Goal: Task Accomplishment & Management: Use online tool/utility

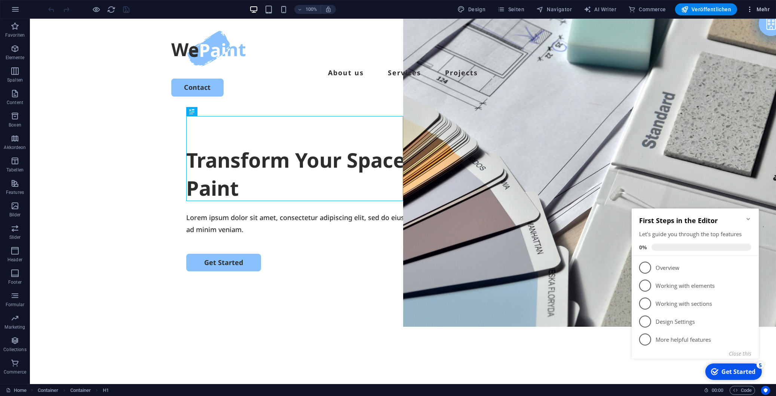
click at [755, 10] on span "Mehr" at bounding box center [758, 9] width 24 height 7
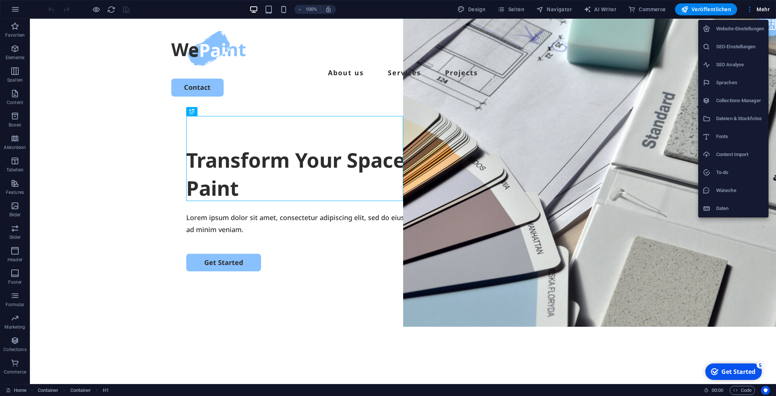
click at [722, 130] on li "Fonts" at bounding box center [733, 137] width 70 height 18
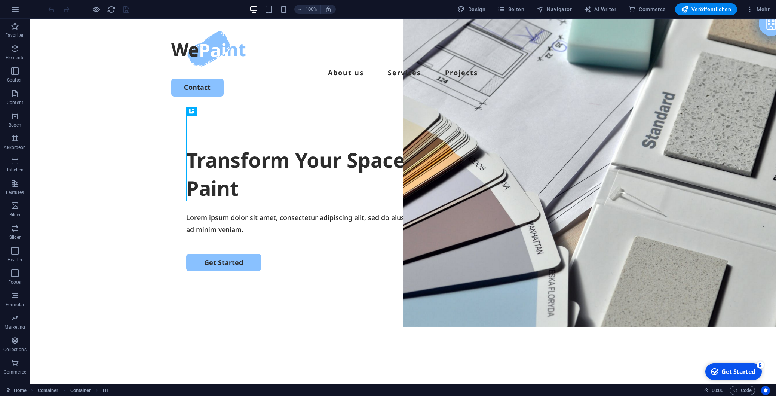
select select "popularity"
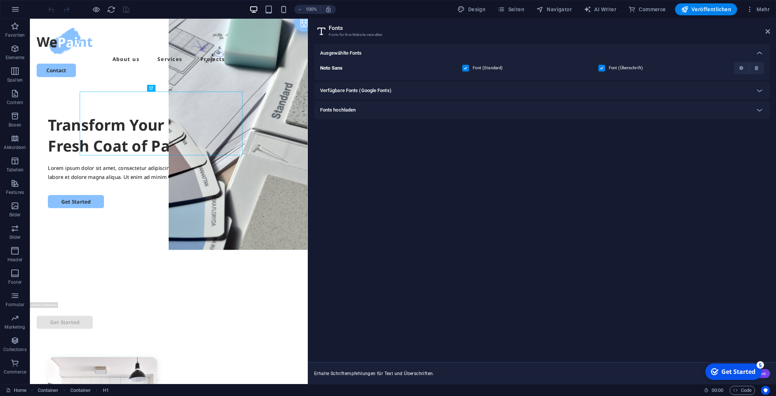
drag, startPoint x: 597, startPoint y: 65, endPoint x: 303, endPoint y: 64, distance: 294.0
click at [303, 64] on div "Home Favoriten Elemente Spalten Content Boxen Akkordeon Tabellen Features Bilde…" at bounding box center [388, 201] width 776 height 365
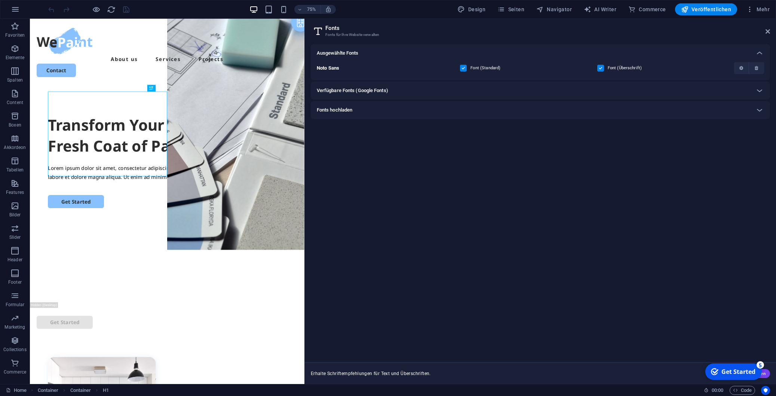
click at [365, 112] on div "Fonts hochladen" at bounding box center [534, 109] width 434 height 9
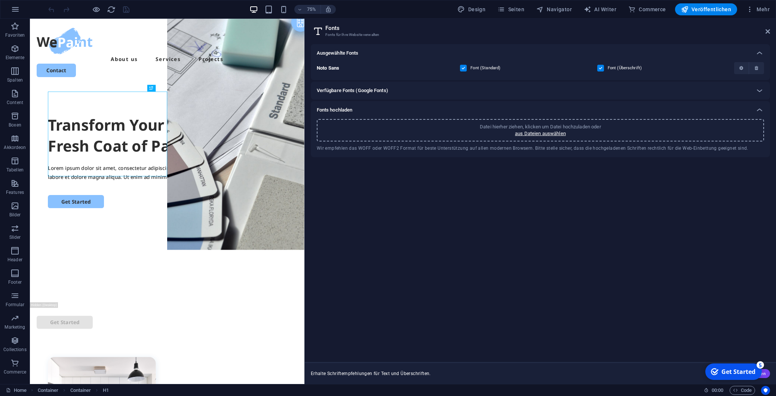
click at [368, 88] on h6 "Verfügbare Fonts (Google Fonts)" at bounding box center [352, 90] width 71 height 9
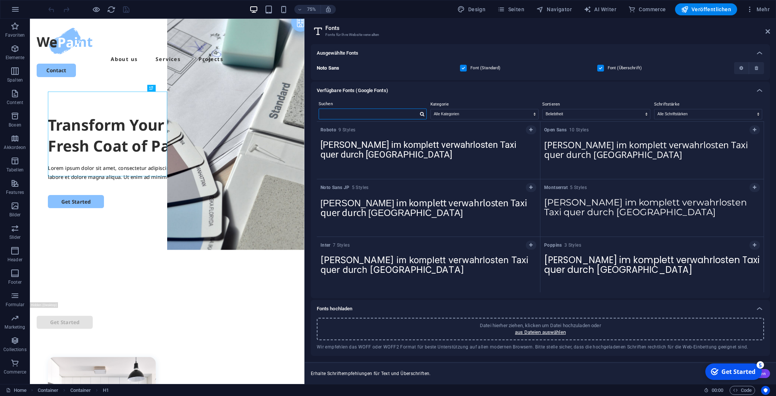
click at [378, 111] on input "text" at bounding box center [368, 114] width 99 height 10
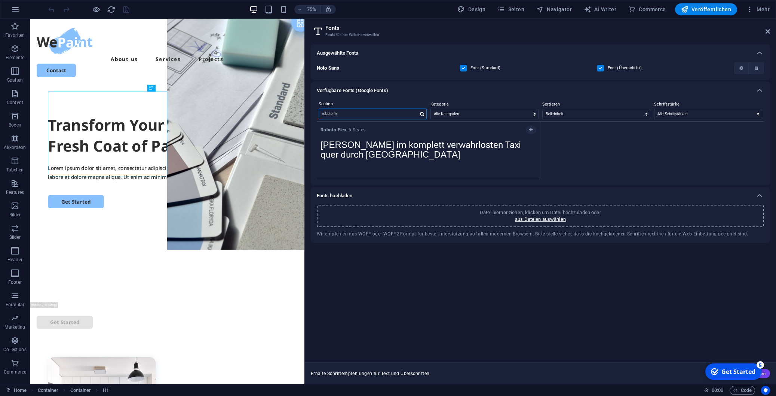
type input "roboto fle"
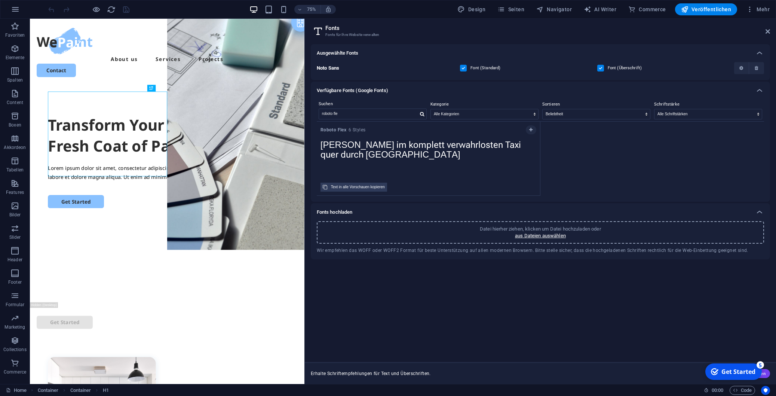
click at [393, 137] on textarea "[PERSON_NAME] im komplett verwahrlosten Taxi quer durch [GEOGRAPHIC_DATA]" at bounding box center [428, 156] width 223 height 41
click at [368, 164] on textarea "[PERSON_NAME] im komplett verwahrlosten Taxi quer durch [GEOGRAPHIC_DATA]" at bounding box center [428, 156] width 223 height 41
click at [365, 143] on textarea "[PERSON_NAME] im komplett verwahrlosten Taxi quer durch [GEOGRAPHIC_DATA]" at bounding box center [428, 156] width 223 height 41
click at [361, 132] on span "Roboto Flex 6 Styles" at bounding box center [343, 130] width 45 height 6
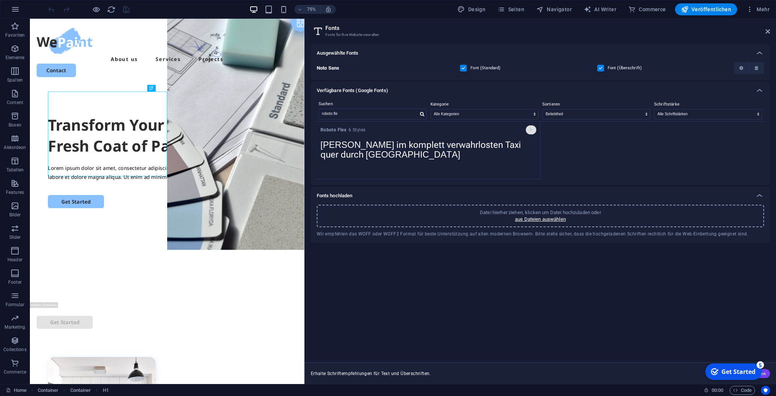
click at [530, 132] on icon "button" at bounding box center [530, 130] width 3 height 4
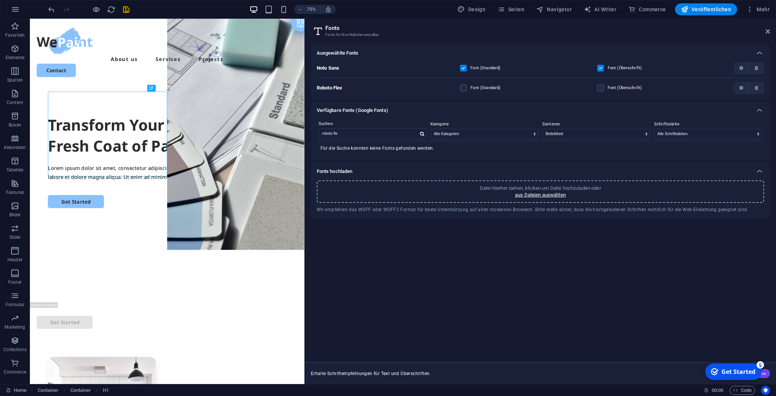
click at [388, 90] on p "Roboto Flex" at bounding box center [384, 88] width 134 height 7
click at [737, 87] on button "button" at bounding box center [741, 88] width 15 height 12
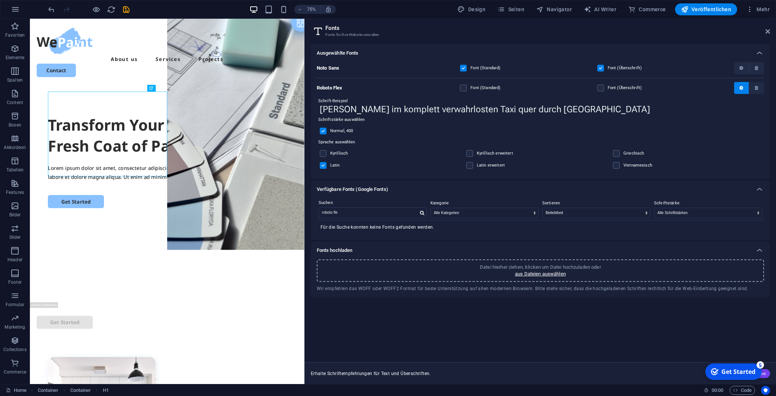
click at [333, 154] on label "Kyrillisch" at bounding box center [342, 153] width 24 height 9
click at [0, 0] on input "checkbox" at bounding box center [0, 0] width 0 height 0
click at [334, 153] on label "Kyrillisch" at bounding box center [342, 153] width 24 height 9
click at [0, 0] on input "checkbox" at bounding box center [0, 0] width 0 height 0
click at [330, 154] on span at bounding box center [329, 154] width 4 height 4
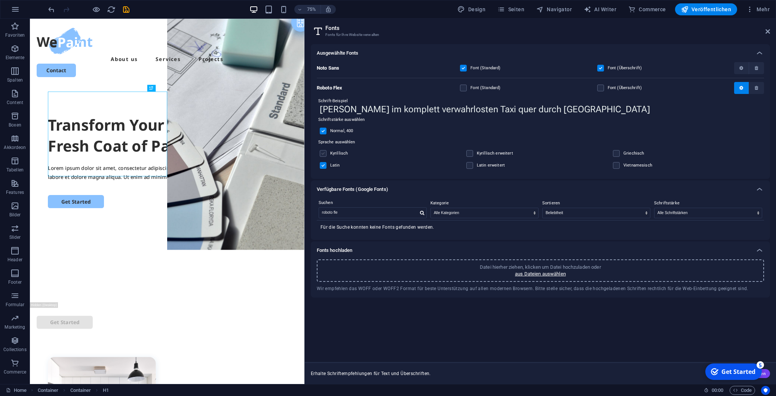
click at [324, 153] on label at bounding box center [323, 153] width 7 height 7
click at [0, 0] on input "checkbox" at bounding box center [0, 0] width 0 height 0
drag, startPoint x: 472, startPoint y: 167, endPoint x: 471, endPoint y: 154, distance: 12.8
click at [472, 167] on label at bounding box center [469, 165] width 7 height 7
click at [0, 0] on input "checkbox" at bounding box center [0, 0] width 0 height 0
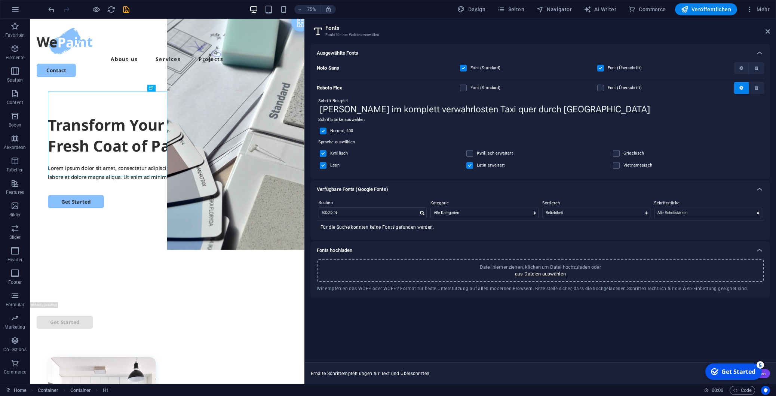
drag, startPoint x: 471, startPoint y: 154, endPoint x: 523, endPoint y: 153, distance: 52.8
click at [471, 154] on label at bounding box center [469, 153] width 7 height 7
click at [0, 0] on input "checkbox" at bounding box center [0, 0] width 0 height 0
click at [622, 155] on span at bounding box center [622, 154] width 4 height 4
click at [618, 155] on label at bounding box center [616, 153] width 7 height 7
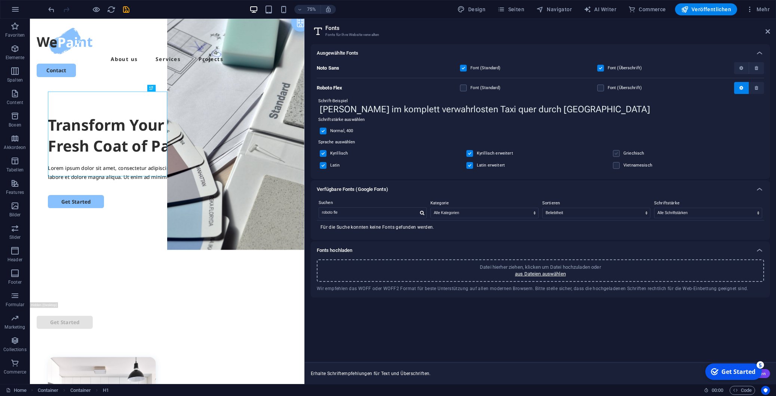
click at [0, 0] on input "checkbox" at bounding box center [0, 0] width 0 height 0
click at [616, 166] on label at bounding box center [616, 165] width 7 height 7
click at [0, 0] on input "checkbox" at bounding box center [0, 0] width 0 height 0
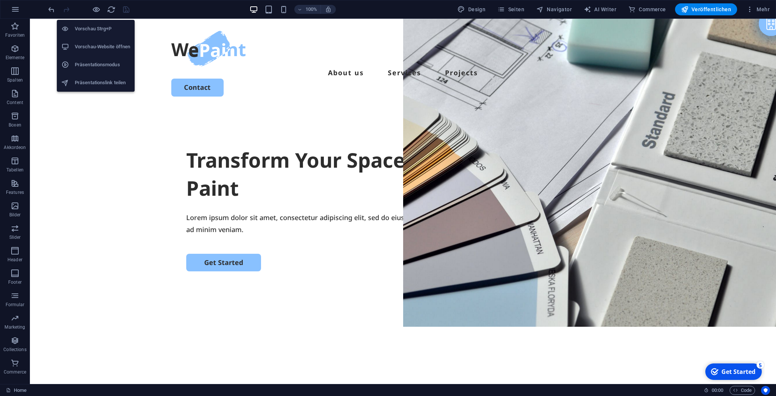
click at [96, 40] on li "Vorschau-Website öffnen" at bounding box center [96, 47] width 78 height 18
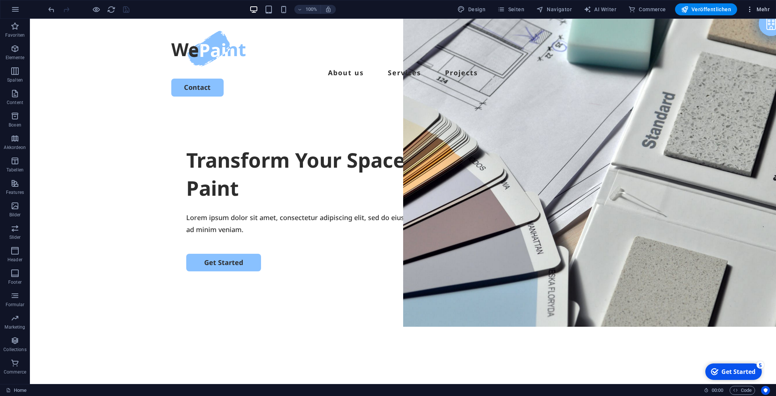
click at [762, 12] on span "Mehr" at bounding box center [758, 9] width 24 height 7
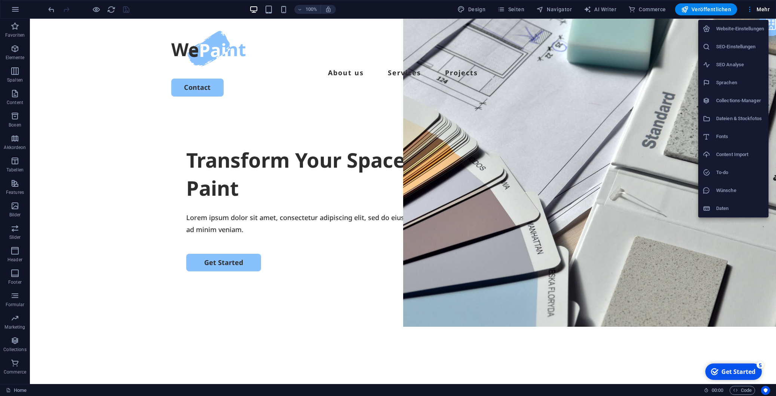
click at [711, 136] on div at bounding box center [709, 136] width 13 height 7
select select "popularity"
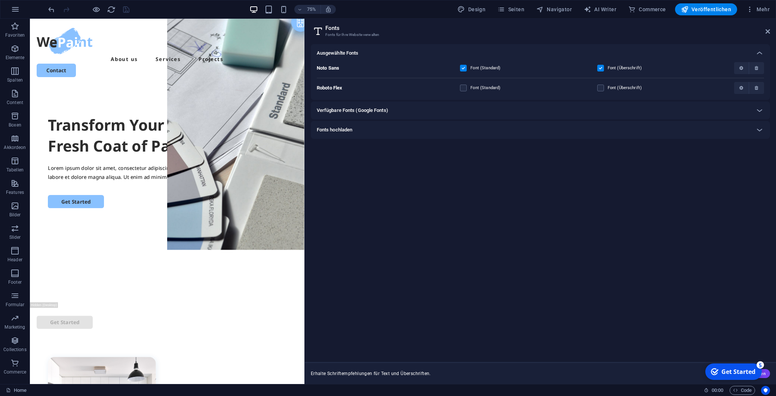
drag, startPoint x: 466, startPoint y: 184, endPoint x: 458, endPoint y: 176, distance: 11.4
click at [469, 185] on div "Ausgewählte Fonts Noto Sans Font (Standard) Font (Überschrift) Roboto Flex Font…" at bounding box center [540, 200] width 459 height 312
click at [400, 110] on div "Verfügbare Fonts (Google Fonts)" at bounding box center [534, 110] width 434 height 9
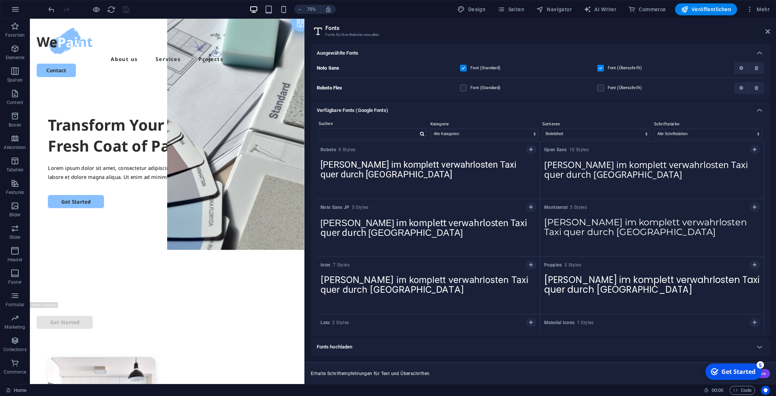
click at [400, 110] on div "Verfügbare Fonts (Google Fonts)" at bounding box center [534, 110] width 434 height 9
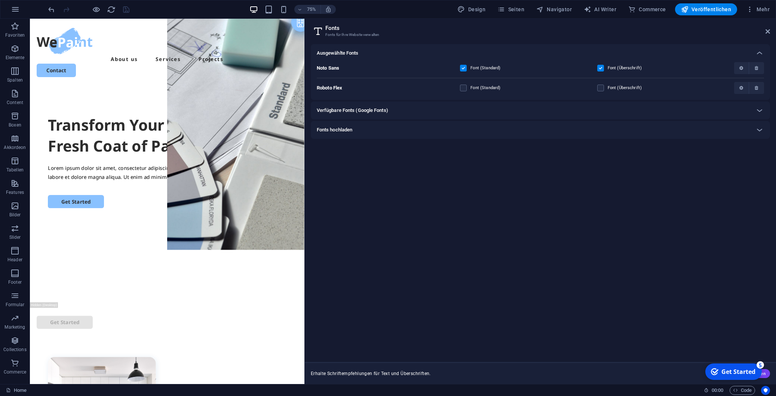
click at [699, 91] on div "Font (Überschrift)" at bounding box center [664, 87] width 134 height 9
click at [377, 92] on div "Roboto Flex Font (Standard) Font (Überschrift)" at bounding box center [540, 86] width 447 height 16
click at [744, 86] on span "button" at bounding box center [742, 88] width 4 height 4
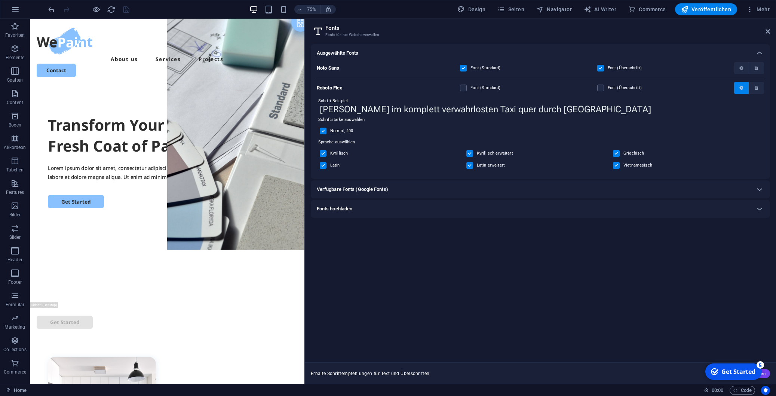
click at [744, 86] on span "button" at bounding box center [742, 88] width 4 height 4
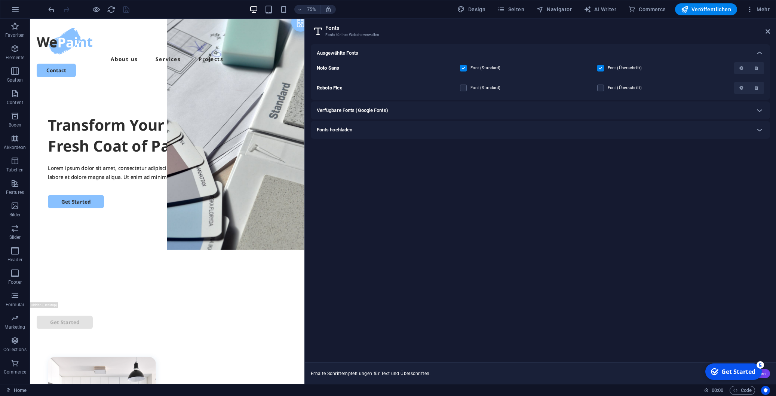
click at [360, 132] on div "Fonts hochladen" at bounding box center [534, 129] width 434 height 9
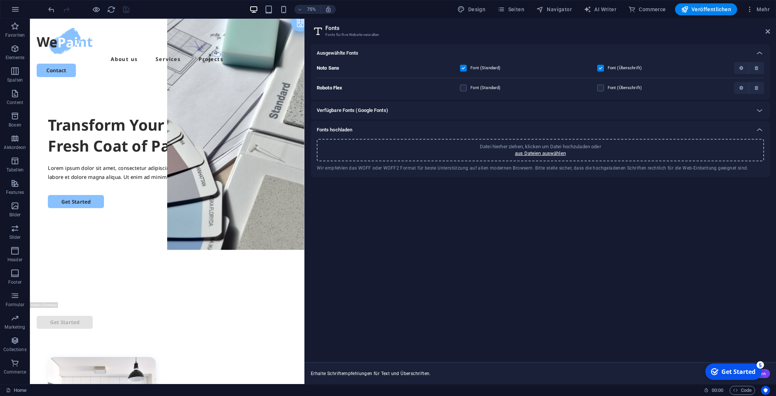
click at [424, 149] on div "Datei hierher ziehen, klicken um Datei hochzuladen oder aus Dateien auswählen" at bounding box center [540, 150] width 447 height 22
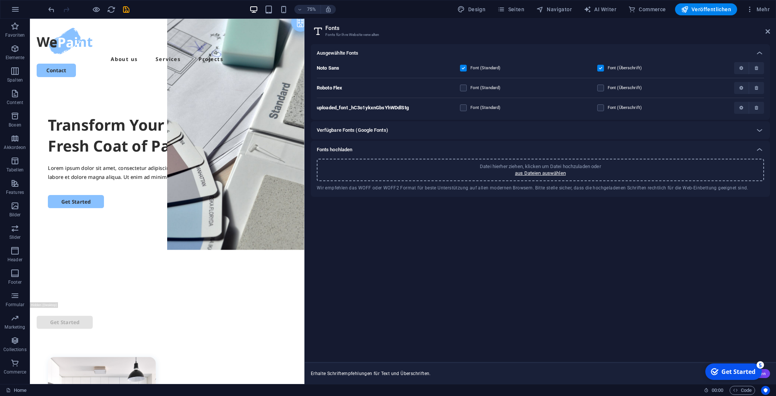
click at [540, 117] on div "Noto Sans Font (Standard) Font (Überschrift) Roboto Flex Font (Standard) Font (…" at bounding box center [540, 91] width 459 height 58
click at [539, 111] on div "Font (Standard)" at bounding box center [527, 107] width 134 height 9
click at [741, 111] on button "button" at bounding box center [741, 108] width 15 height 12
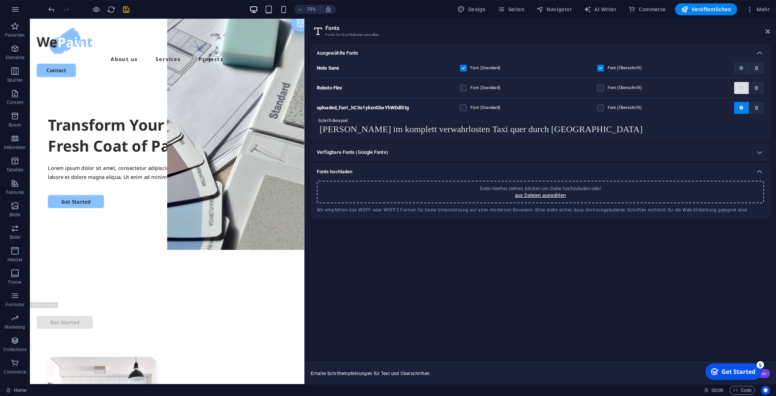
click at [741, 87] on icon "button" at bounding box center [742, 88] width 4 height 4
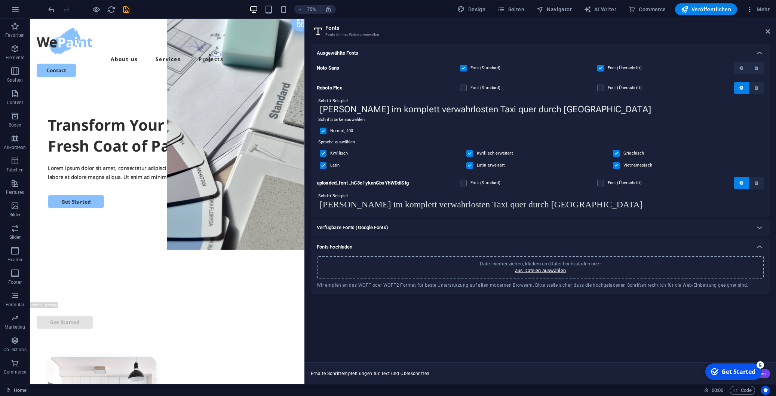
drag, startPoint x: 307, startPoint y: 79, endPoint x: 769, endPoint y: 291, distance: 508.9
click at [769, 291] on div at bounding box center [388, 198] width 776 height 396
click at [750, 389] on span "Code" at bounding box center [742, 390] width 19 height 9
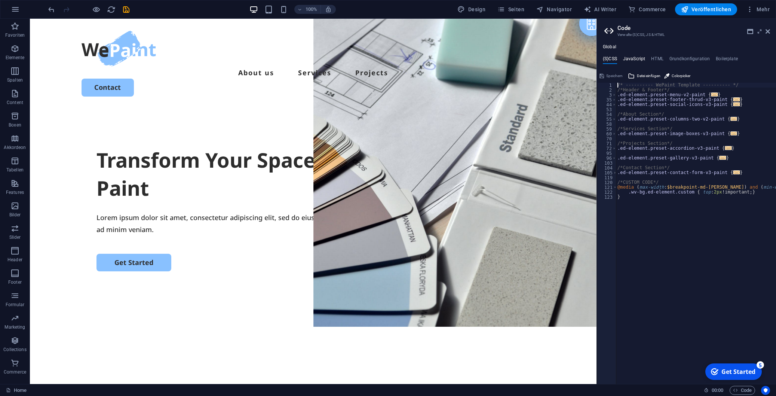
click at [633, 59] on h4 "JavaScript" at bounding box center [634, 60] width 22 height 8
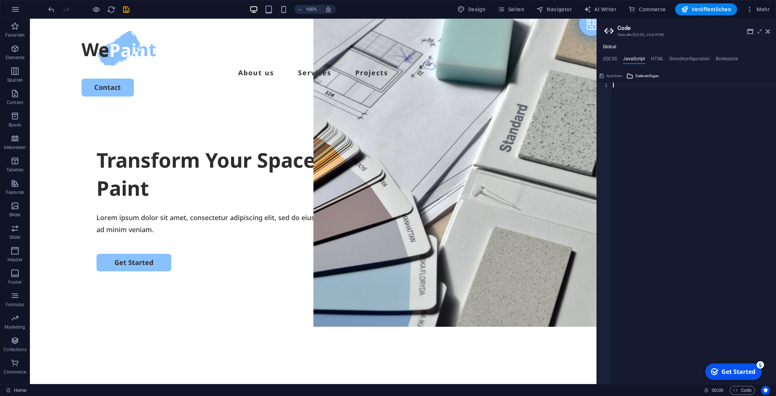
click at [652, 55] on div "Global (S)CSS JavaScript HTML Grundkonfiguration Boilerplate /* ---------- WePa…" at bounding box center [686, 214] width 179 height 340
click at [655, 58] on h4 "HTML" at bounding box center [657, 60] width 12 height 8
type textarea "<script>"
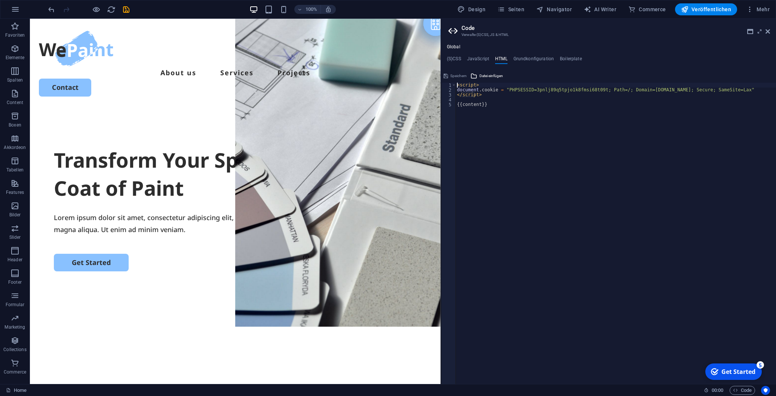
drag, startPoint x: 597, startPoint y: 103, endPoint x: 400, endPoint y: 91, distance: 198.3
click at [382, 97] on div "Home Favoriten Elemente Spalten Content Boxen Akkordeon Tabellen Features Bilde…" at bounding box center [388, 201] width 776 height 365
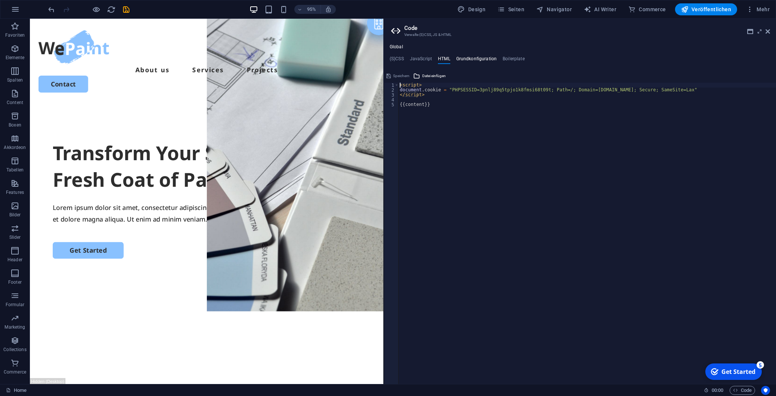
click at [466, 61] on h4 "Grundkonfiguration" at bounding box center [476, 60] width 41 height 8
type textarea "$fz-h5-all: (20px, 17px, 15px);"
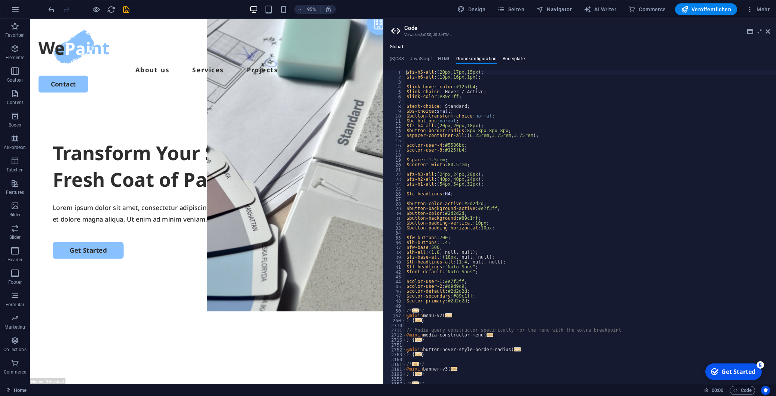
click at [511, 62] on h4 "Boilerplate" at bounding box center [514, 60] width 22 height 8
